Goal: Information Seeking & Learning: Learn about a topic

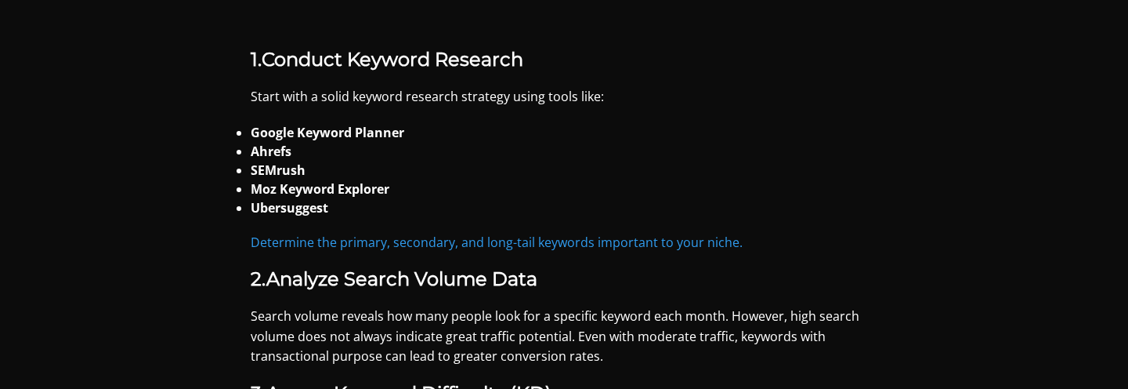
scroll to position [1248, 0]
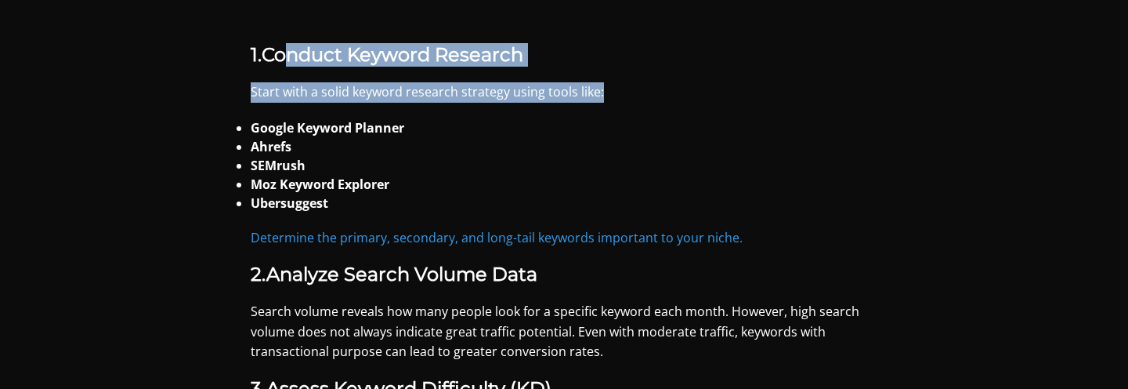
drag, startPoint x: 294, startPoint y: 57, endPoint x: 672, endPoint y: 109, distance: 381.9
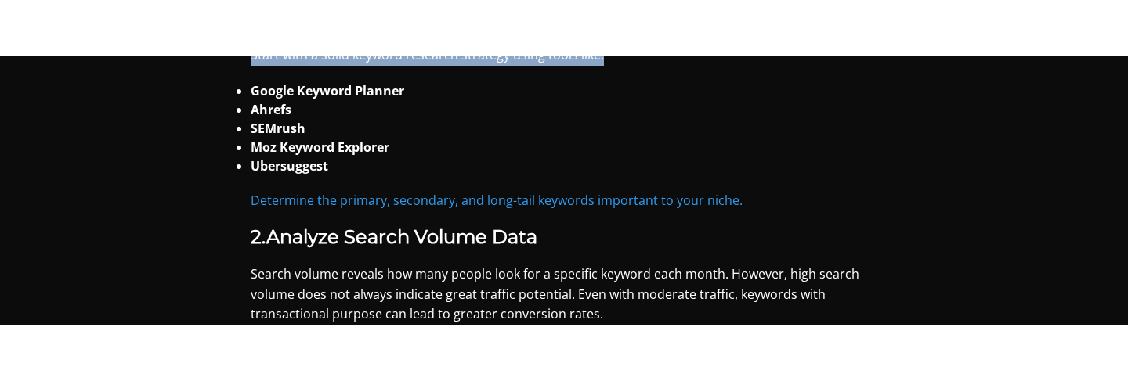
scroll to position [1347, 0]
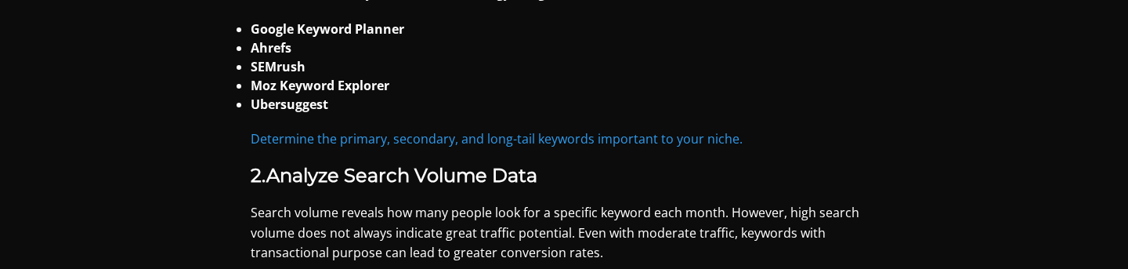
click at [281, 68] on strong "SEMrush" at bounding box center [278, 66] width 55 height 17
copy strong "SEMrush"
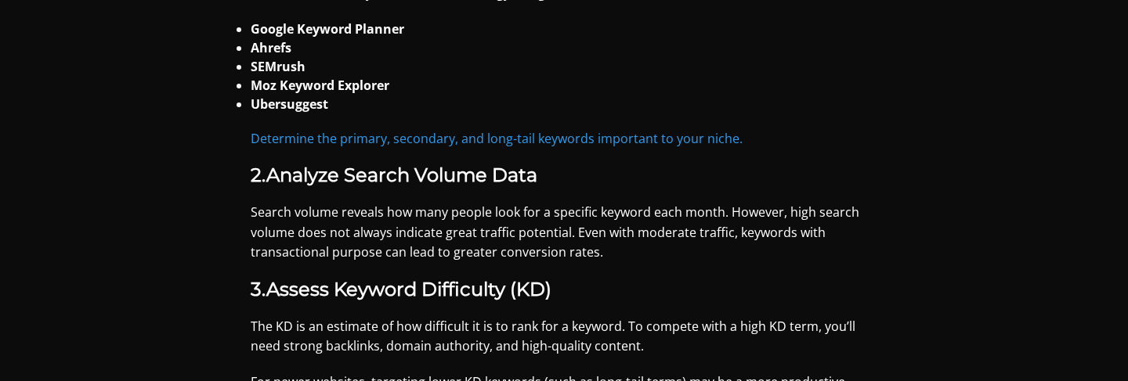
click at [507, 43] on li "Ahrefs" at bounding box center [564, 47] width 627 height 19
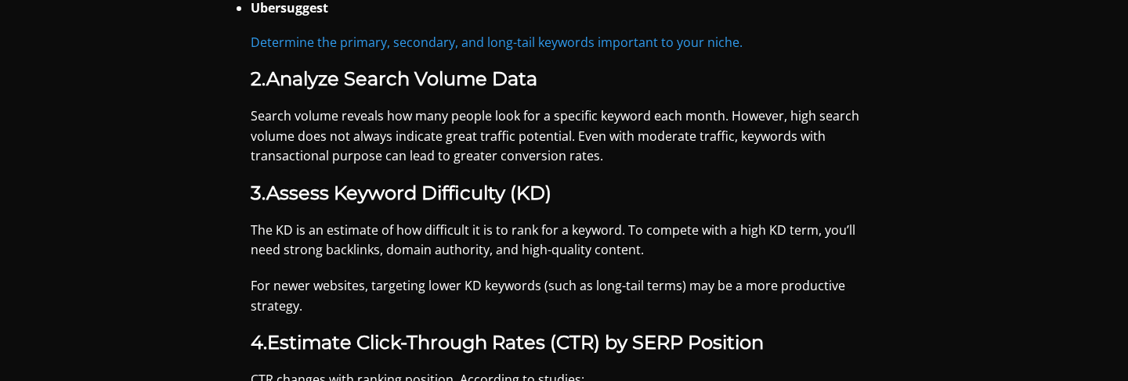
scroll to position [1445, 0]
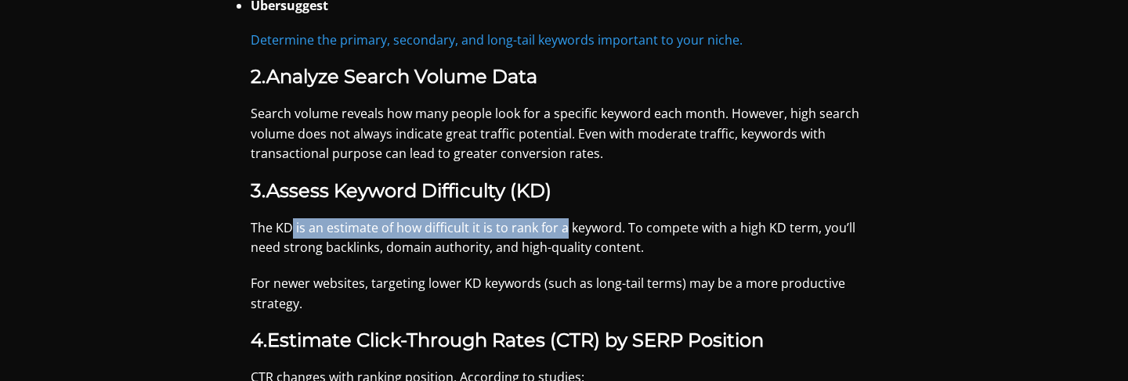
drag, startPoint x: 291, startPoint y: 229, endPoint x: 562, endPoint y: 233, distance: 271.1
click at [562, 233] on p "The KD is an estimate of how difficult it is to rank for a keyword. To compete …" at bounding box center [564, 239] width 627 height 40
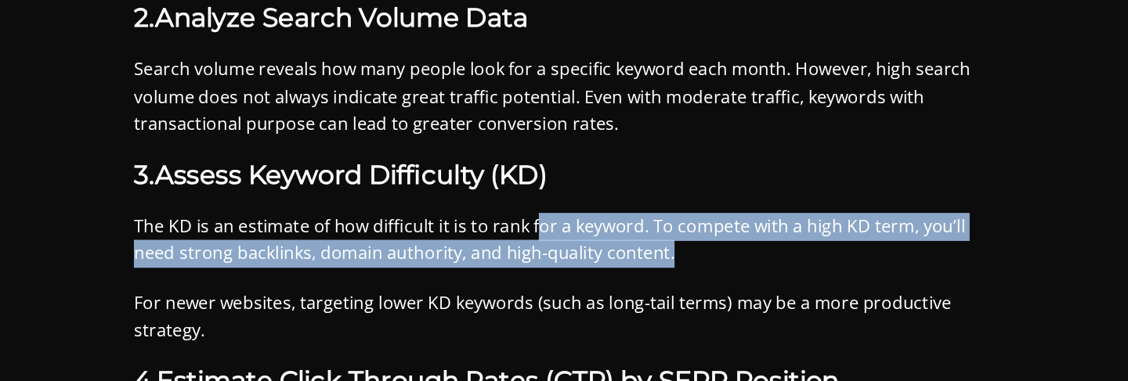
drag, startPoint x: 544, startPoint y: 226, endPoint x: 820, endPoint y: 250, distance: 277.6
click at [820, 250] on p "The KD is an estimate of how difficult it is to rank for a keyword. To compete …" at bounding box center [564, 239] width 627 height 40
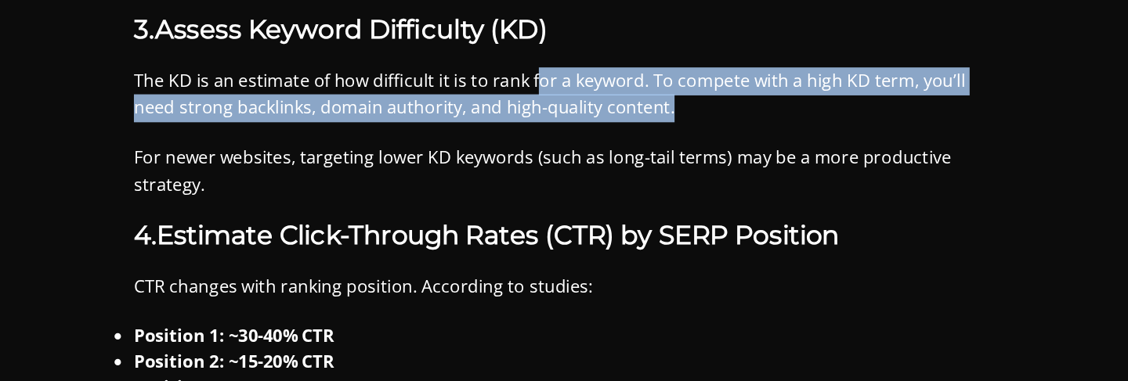
scroll to position [1517, 0]
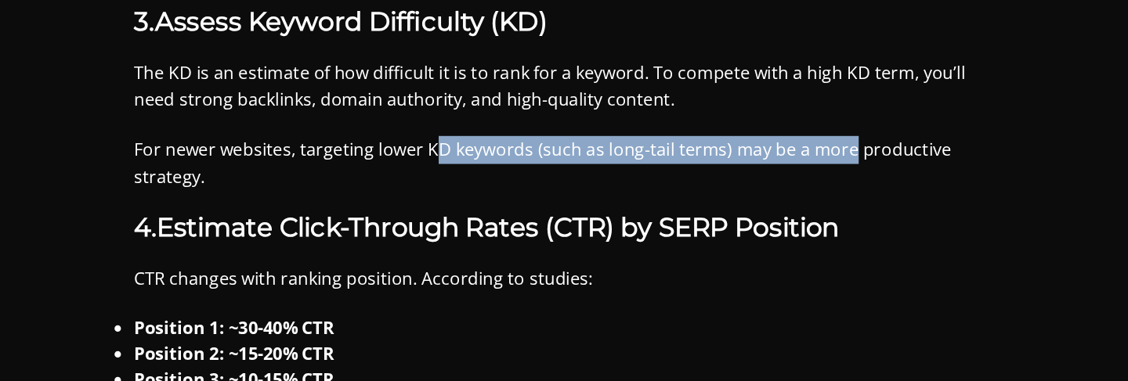
drag, startPoint x: 467, startPoint y: 216, endPoint x: 770, endPoint y: 216, distance: 303.1
click at [770, 216] on p "For newer websites, targeting lower KD keywords (such as long-tail terms) may b…" at bounding box center [564, 223] width 627 height 40
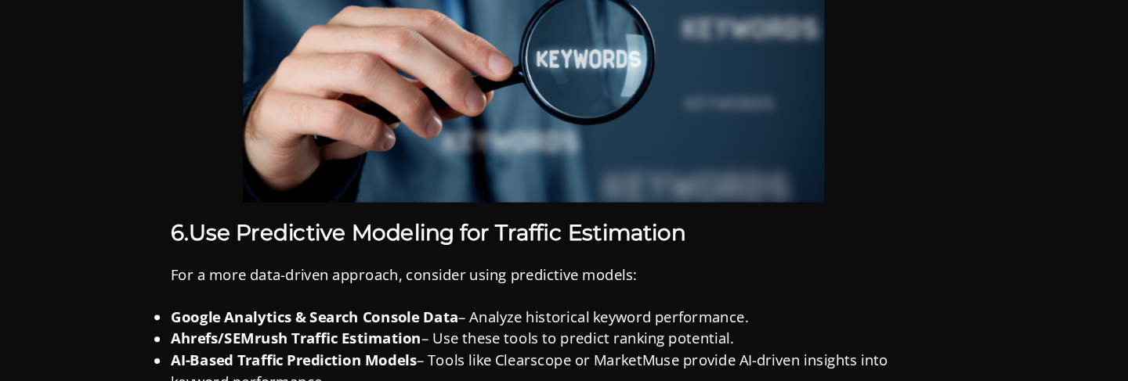
scroll to position [2205, 0]
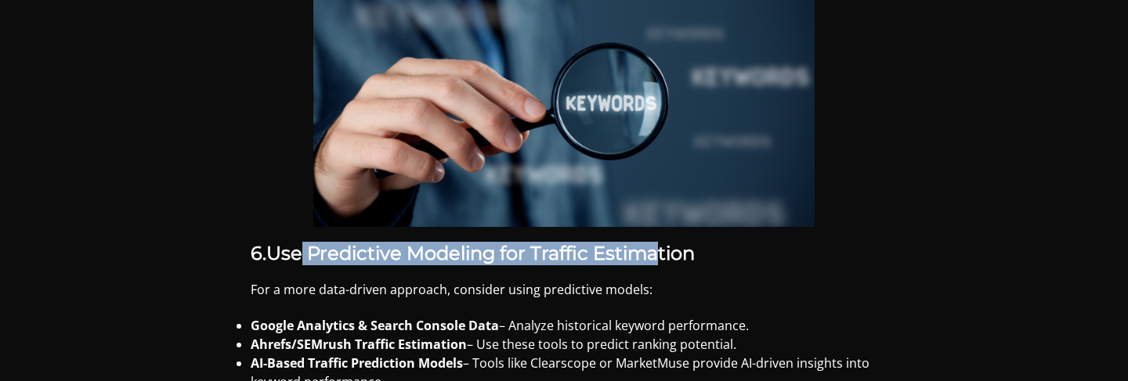
drag, startPoint x: 307, startPoint y: 255, endPoint x: 667, endPoint y: 248, distance: 359.6
click at [667, 248] on strong "Use Predictive Modeling for Traffic Estimation" at bounding box center [480, 253] width 428 height 23
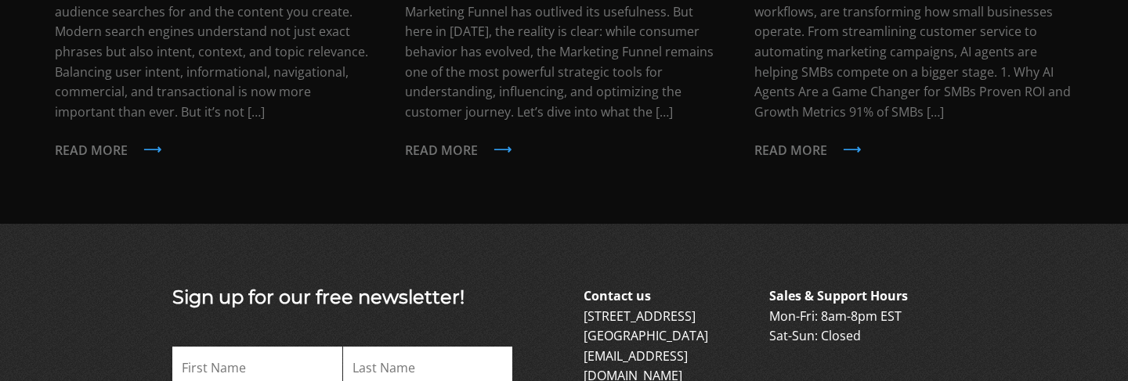
scroll to position [3447, 0]
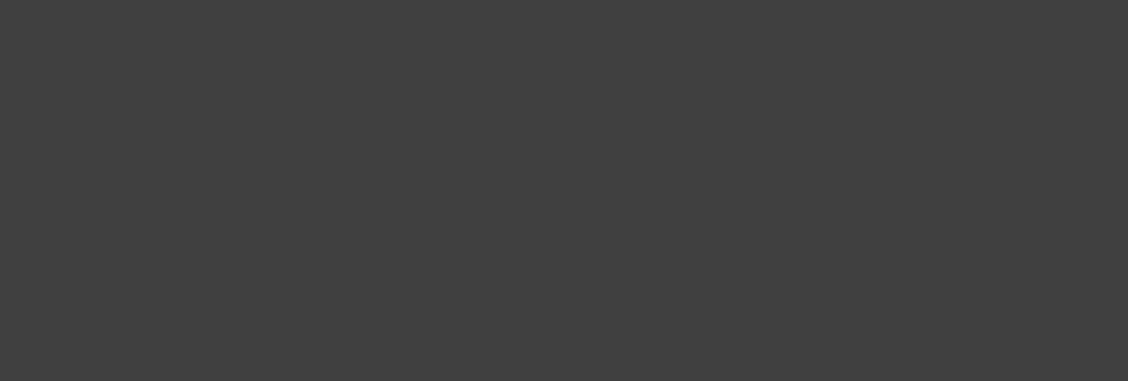
scroll to position [3447, 0]
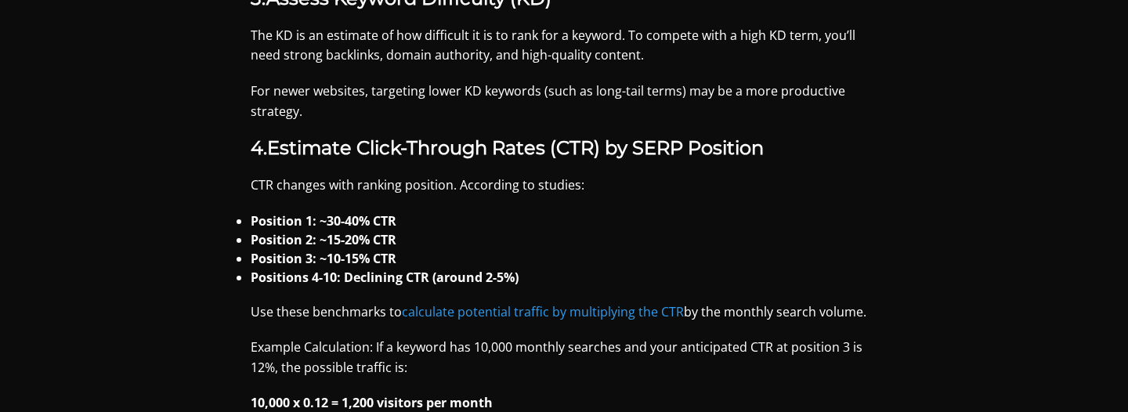
scroll to position [1640, 0]
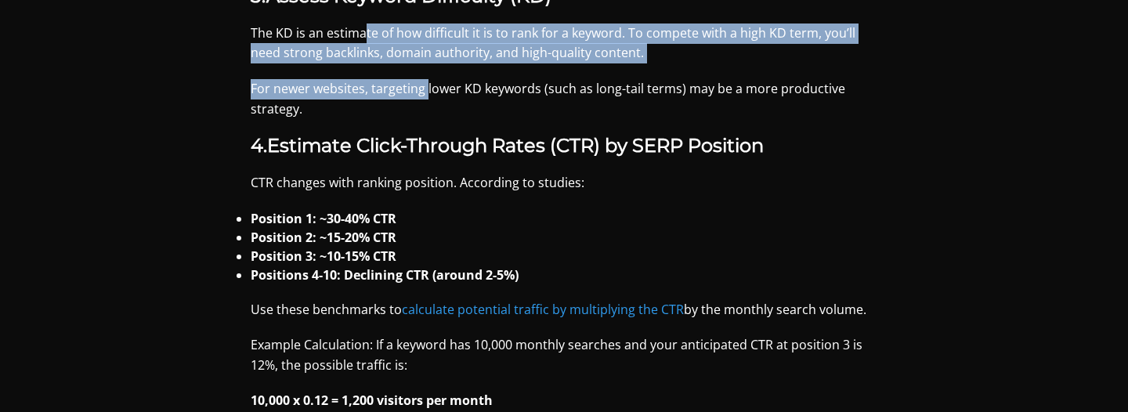
drag, startPoint x: 365, startPoint y: 41, endPoint x: 425, endPoint y: 81, distance: 72.3
click at [425, 81] on div "When it comes to digital marketing, anticipating traffic levels using keywords …" at bounding box center [564, 70] width 1018 height 2502
click at [425, 81] on p "For newer websites, targeting lower KD keywords (such as long-tail terms) may b…" at bounding box center [564, 99] width 627 height 40
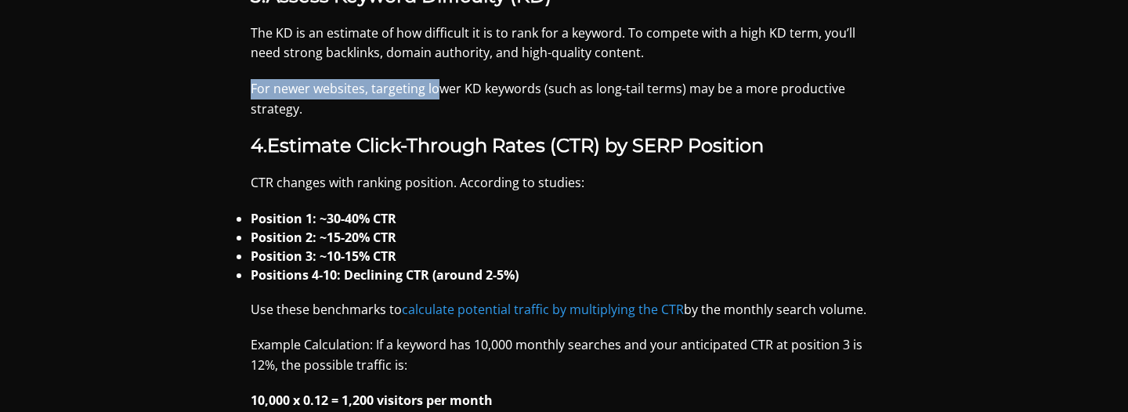
drag, startPoint x: 248, startPoint y: 86, endPoint x: 432, endPoint y: 80, distance: 184.2
click at [432, 80] on div "When it comes to digital marketing, anticipating traffic levels using keywords …" at bounding box center [564, 70] width 1018 height 2502
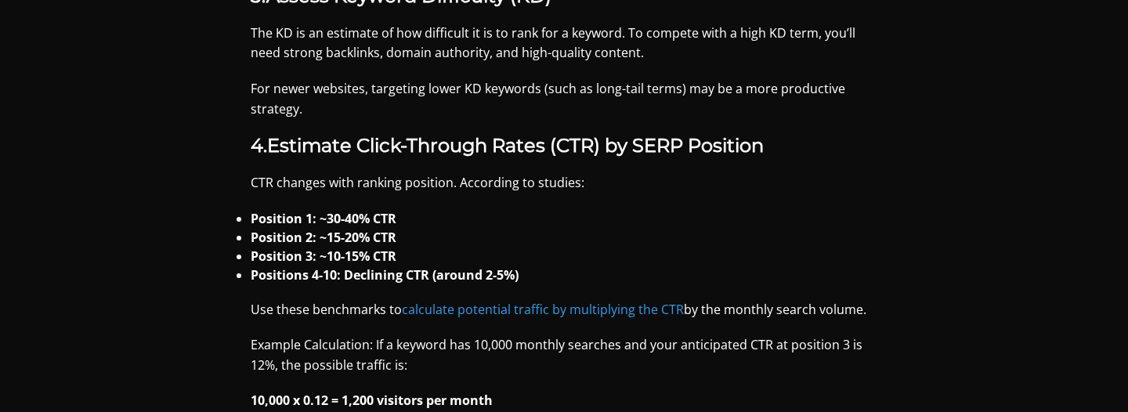
click at [375, 87] on p "For newer websites, targeting lower KD keywords (such as long-tail terms) may b…" at bounding box center [564, 99] width 627 height 40
drag, startPoint x: 250, startPoint y: 89, endPoint x: 384, endPoint y: 89, distance: 133.9
click at [384, 89] on p "For newer websites, targeting lower KD keywords (such as long-tail terms) may b…" at bounding box center [564, 99] width 627 height 40
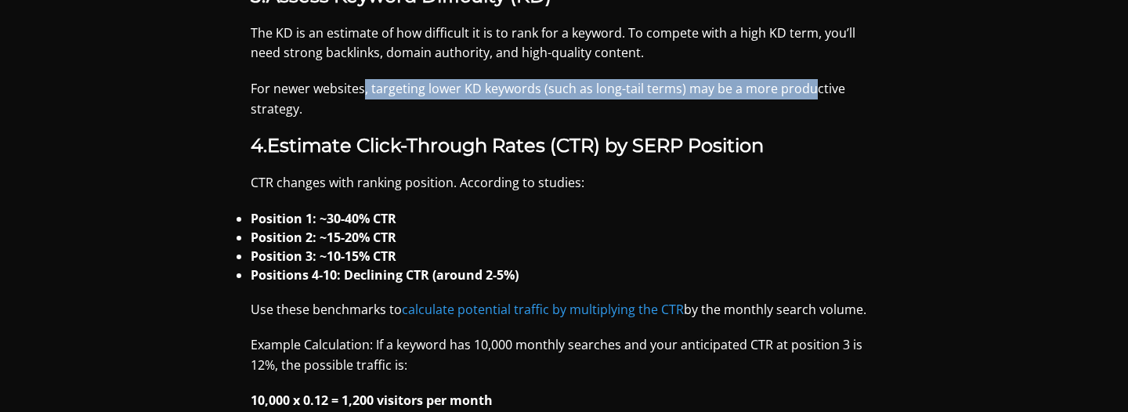
drag, startPoint x: 363, startPoint y: 90, endPoint x: 812, endPoint y: 90, distance: 448.8
click at [812, 90] on p "For newer websites, targeting lower KD keywords (such as long-tail terms) may b…" at bounding box center [564, 99] width 627 height 40
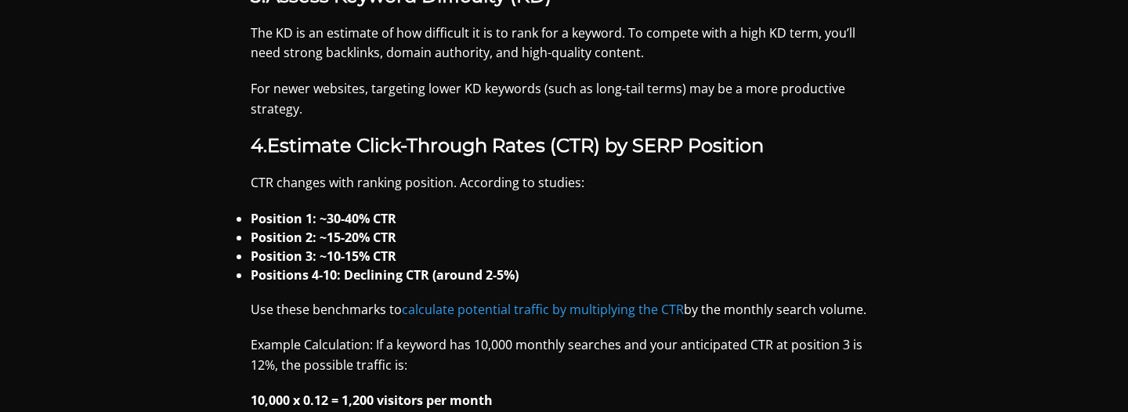
click at [304, 201] on div "When it comes to digital marketing, anticipating traffic levels using keywords …" at bounding box center [564, 70] width 1018 height 2502
